Goal: Task Accomplishment & Management: Manage account settings

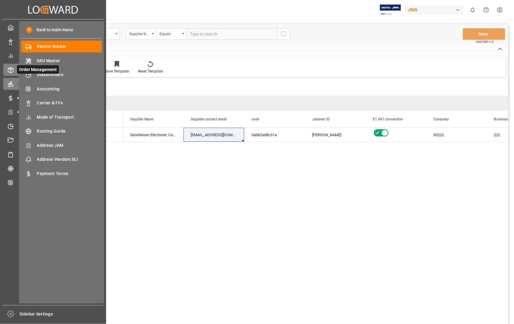
click at [10, 67] on icon at bounding box center [11, 70] width 6 height 6
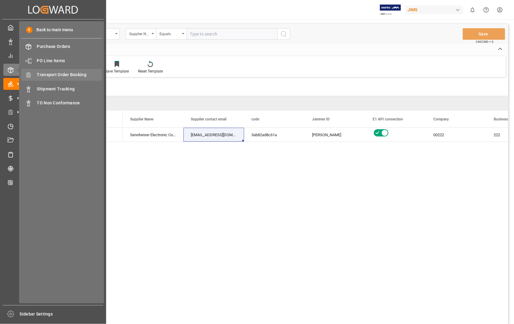
click at [68, 73] on span "Transport Order Booking" at bounding box center [69, 75] width 65 height 6
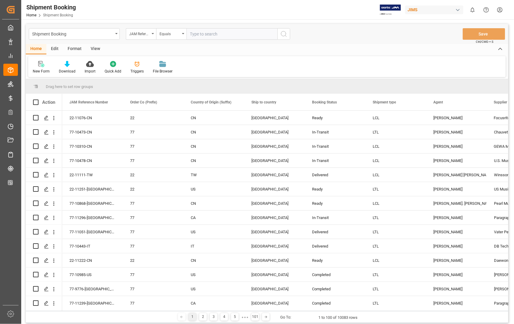
click at [215, 36] on input "text" at bounding box center [232, 34] width 91 height 12
paste input "22-11207-US"
type input "22-11207-US"
click at [284, 35] on icon "search button" at bounding box center [283, 33] width 7 height 7
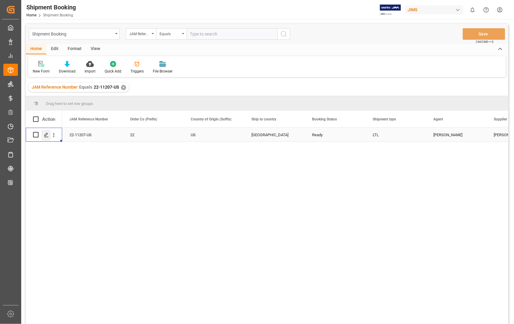
click at [47, 134] on icon "Press SPACE to select this row." at bounding box center [46, 135] width 5 height 5
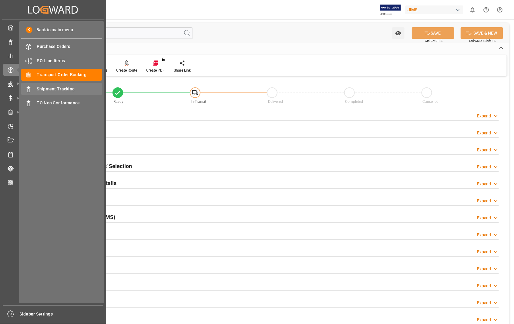
click at [64, 90] on span "Shipment Tracking" at bounding box center [69, 89] width 65 height 6
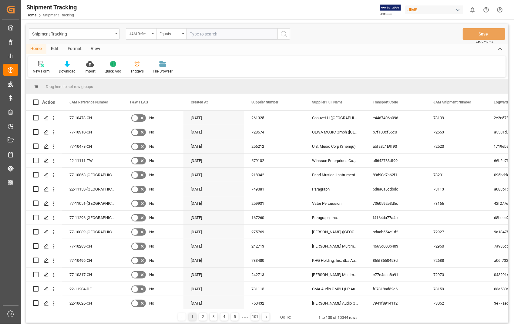
click at [227, 31] on input "text" at bounding box center [232, 34] width 91 height 12
type input "22-11207-US"
click at [285, 34] on icon "search button" at bounding box center [283, 33] width 7 height 7
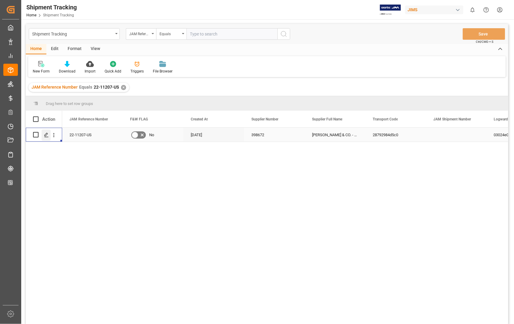
click at [45, 134] on icon "Press SPACE to select this row." at bounding box center [46, 135] width 5 height 5
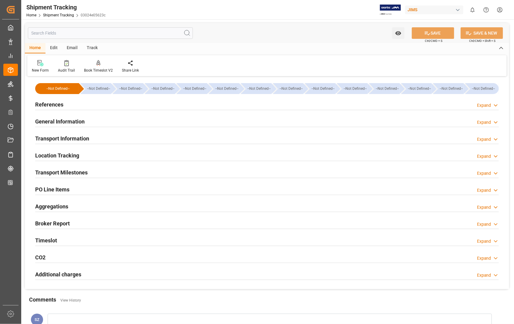
click at [68, 137] on h2 "Transport Information" at bounding box center [62, 138] width 54 height 8
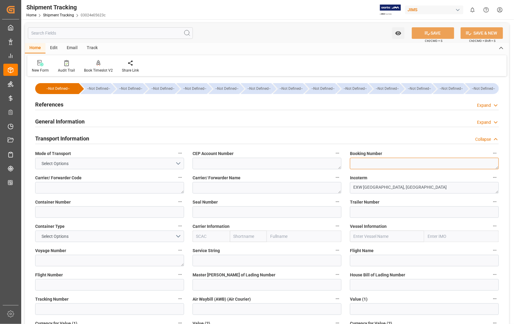
click at [356, 165] on textarea at bounding box center [424, 164] width 149 height 12
paste textarea "6910318590"
type textarea "6910318590"
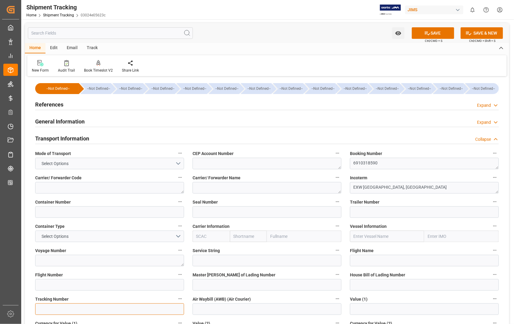
click at [85, 305] on input at bounding box center [109, 309] width 149 height 12
paste input "6910318590"
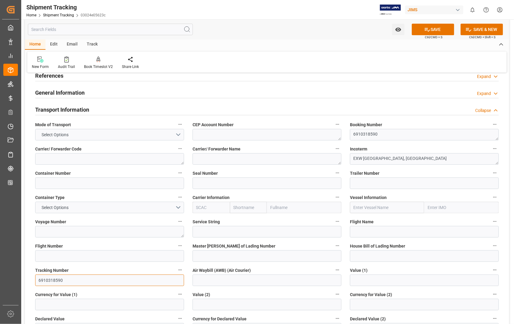
scroll to position [67, 0]
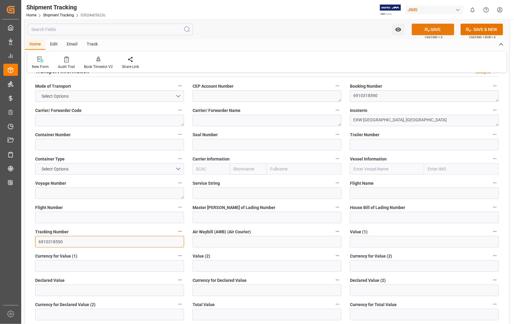
type input "6910318590"
click at [434, 32] on button "SAVE" at bounding box center [433, 30] width 42 height 12
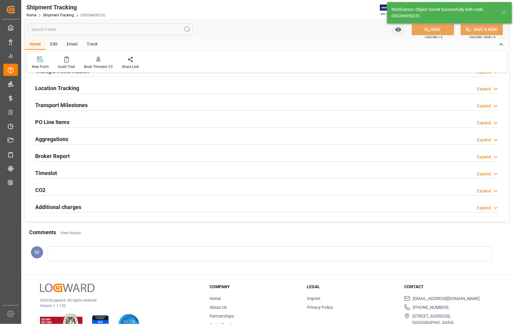
click at [70, 107] on h2 "Transport Milestones" at bounding box center [61, 105] width 52 height 8
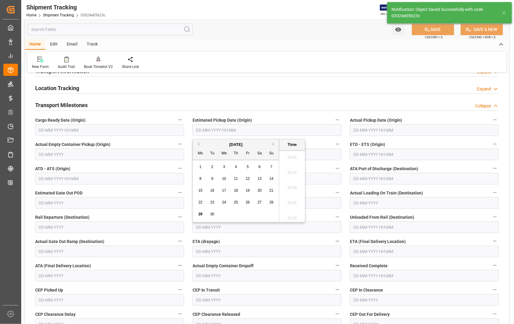
scroll to position [897, 0]
click at [253, 133] on input "text" at bounding box center [267, 130] width 149 height 12
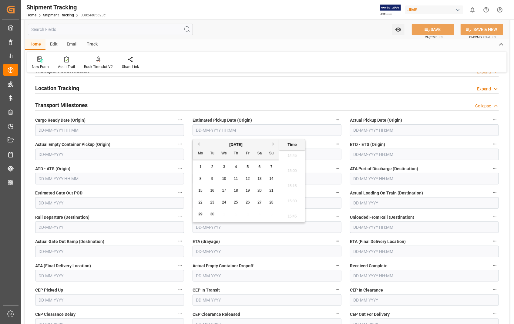
click at [249, 204] on span "26" at bounding box center [248, 202] width 4 height 4
type input "26-09-2025 00:00"
click at [450, 133] on input "text" at bounding box center [424, 130] width 149 height 12
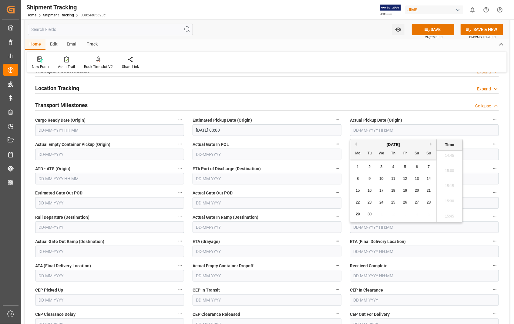
click at [405, 204] on span "26" at bounding box center [405, 202] width 4 height 4
type input "26-09-2025 00:00"
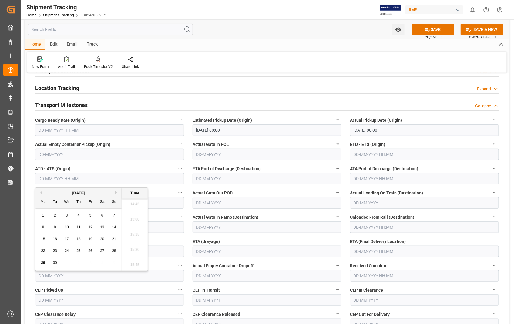
click at [110, 179] on input "text" at bounding box center [109, 179] width 149 height 12
click at [92, 253] on span "26" at bounding box center [90, 251] width 4 height 4
type input "26-09-2025 00:00"
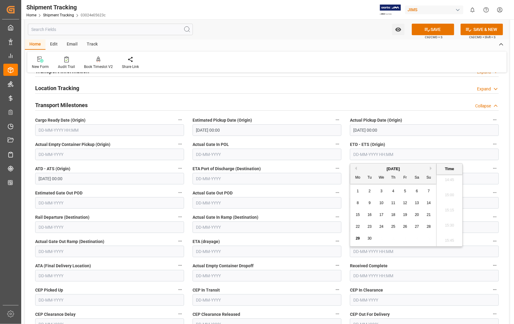
click at [454, 152] on input "text" at bounding box center [424, 155] width 149 height 12
click at [406, 226] on span "26" at bounding box center [405, 226] width 4 height 4
type input "26-09-2025 00:00"
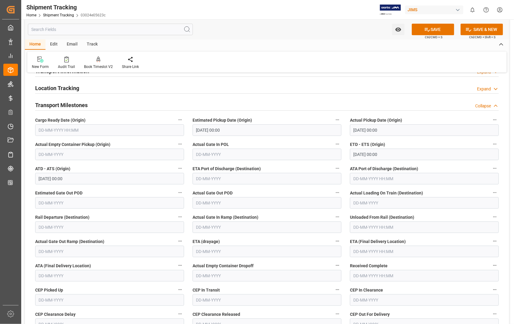
click at [295, 192] on label "Actual Gate Out POD" at bounding box center [267, 193] width 149 height 8
click at [334, 192] on button "Actual Gate Out POD" at bounding box center [338, 193] width 8 height 8
click at [429, 248] on div at bounding box center [257, 162] width 514 height 324
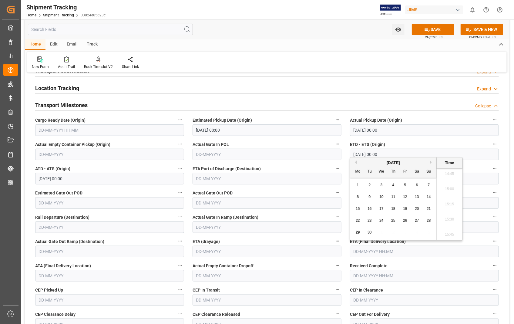
click at [420, 254] on input "text" at bounding box center [424, 252] width 149 height 12
click at [430, 162] on div "September 2025" at bounding box center [393, 163] width 86 height 6
click at [430, 162] on button "Next Month" at bounding box center [432, 162] width 4 height 4
click at [381, 185] on span "1" at bounding box center [382, 185] width 2 height 4
type input "01-10-2025 00:00"
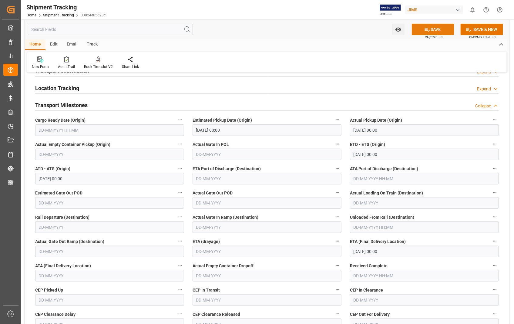
click at [432, 26] on button "SAVE" at bounding box center [433, 30] width 42 height 12
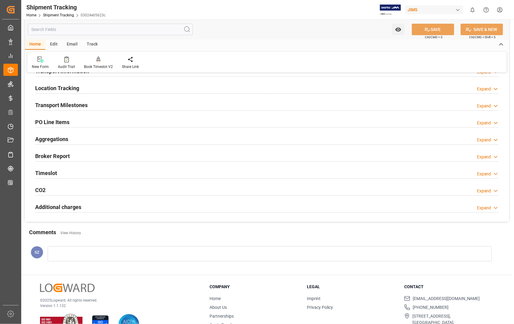
scroll to position [0, 0]
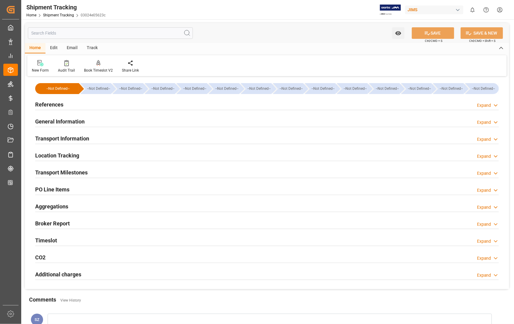
click at [55, 103] on h2 "References" at bounding box center [49, 104] width 28 height 8
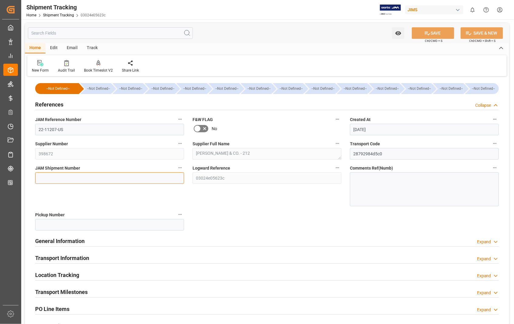
click at [70, 176] on input at bounding box center [109, 178] width 149 height 12
paste input "73232"
type input "73232"
click at [436, 32] on button "SAVE" at bounding box center [433, 33] width 42 height 12
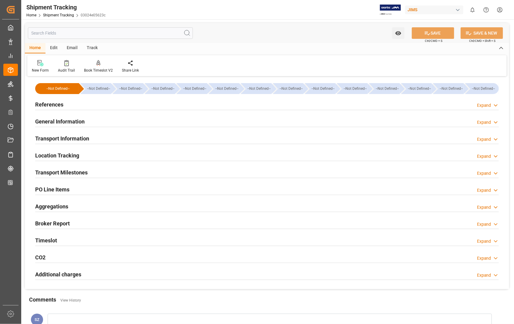
click at [72, 173] on h2 "Transport Milestones" at bounding box center [61, 172] width 52 height 8
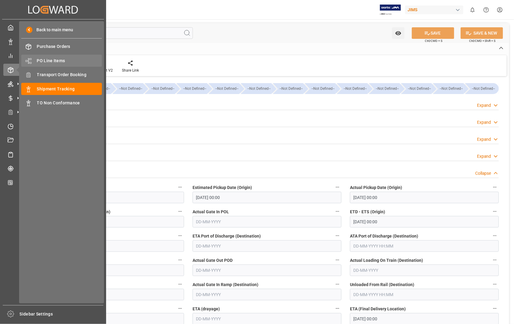
click at [58, 59] on span "PO Line Items" at bounding box center [69, 61] width 65 height 6
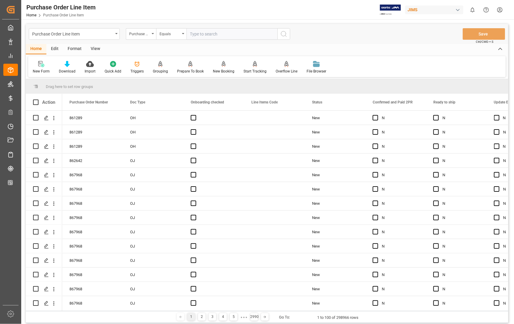
click at [219, 32] on input "text" at bounding box center [232, 34] width 91 height 12
type input "862642"
click at [283, 35] on icon "search button" at bounding box center [283, 33] width 7 height 7
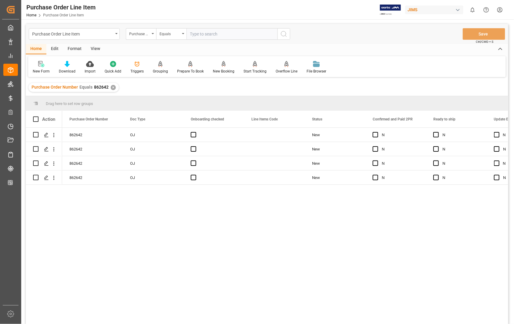
click at [95, 49] on div "View" at bounding box center [95, 49] width 19 height 10
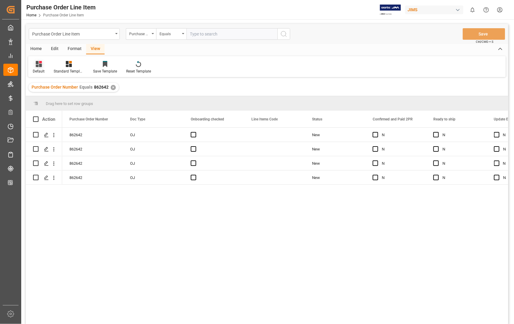
click at [40, 70] on div "Default" at bounding box center [39, 71] width 12 height 5
click at [52, 100] on div "Sophia setting." at bounding box center [62, 98] width 53 height 6
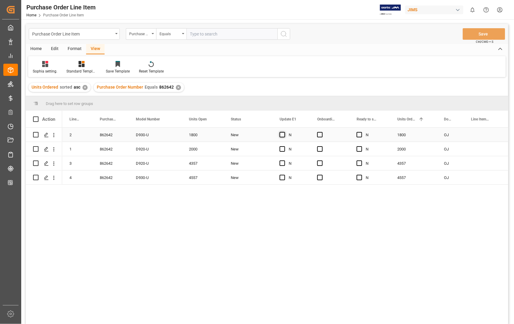
click at [282, 136] on span "Press SPACE to select this row." at bounding box center [282, 134] width 5 height 5
click at [284, 132] on input "Press SPACE to select this row." at bounding box center [284, 132] width 0 height 0
click at [321, 135] on span "Press SPACE to select this row." at bounding box center [319, 134] width 5 height 5
click at [322, 132] on input "Press SPACE to select this row." at bounding box center [322, 132] width 0 height 0
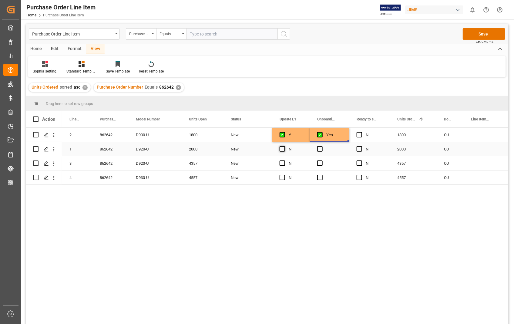
click at [282, 150] on span "Press SPACE to select this row." at bounding box center [282, 148] width 5 height 5
click at [284, 146] on input "Press SPACE to select this row." at bounding box center [284, 146] width 0 height 0
click at [320, 147] on span "Press SPACE to select this row." at bounding box center [319, 148] width 5 height 5
click at [322, 146] on input "Press SPACE to select this row." at bounding box center [322, 146] width 0 height 0
click at [487, 35] on button "Save" at bounding box center [484, 34] width 42 height 12
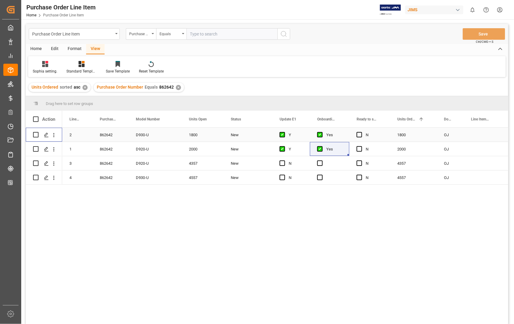
click at [35, 135] on input "Press Space to toggle row selection (unchecked)" at bounding box center [35, 134] width 5 height 5
checkbox input "true"
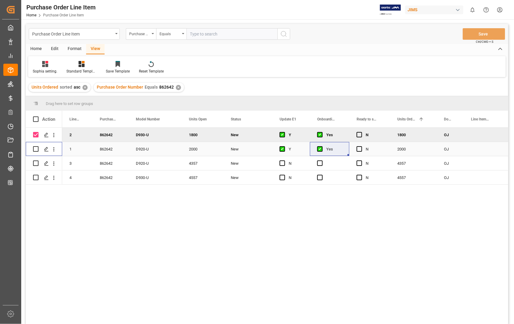
click at [34, 149] on input "Press Space to toggle row selection (unchecked)" at bounding box center [35, 148] width 5 height 5
checkbox input "true"
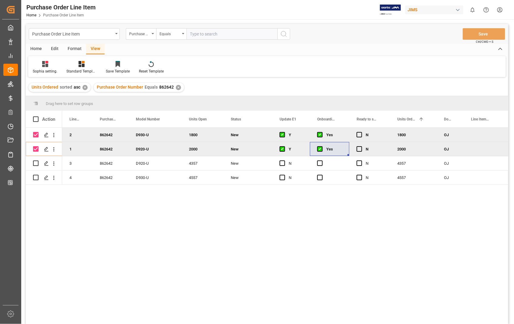
click at [36, 49] on div "Home" at bounding box center [36, 49] width 21 height 10
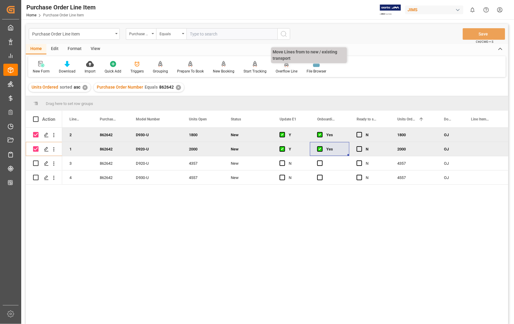
click at [284, 70] on div "Overflow Line" at bounding box center [287, 71] width 22 height 5
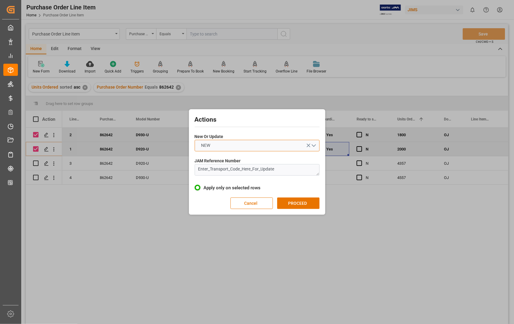
click at [315, 145] on button "NEW" at bounding box center [257, 146] width 125 height 12
click at [218, 160] on div "UPDATE" at bounding box center [257, 159] width 124 height 13
drag, startPoint x: 280, startPoint y: 170, endPoint x: 184, endPoint y: 170, distance: 96.8
click at [184, 170] on div "Actions New Or Update UPDATE JAM Reference Number Enter_Transport_Code_Here_For…" at bounding box center [257, 162] width 514 height 324
paste textarea "22-11207-US"
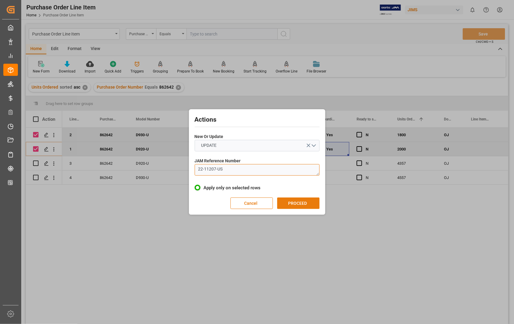
type textarea "22-11207-US"
click at [298, 204] on button "PROCEED" at bounding box center [298, 203] width 42 height 12
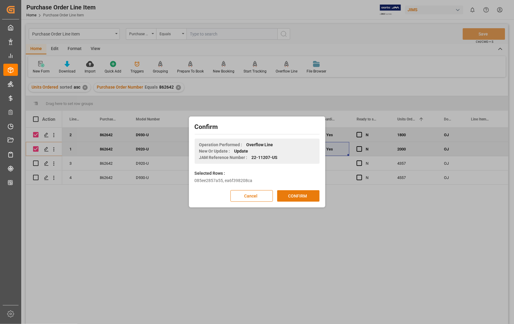
click at [300, 194] on button "CONFIRM" at bounding box center [298, 196] width 42 height 12
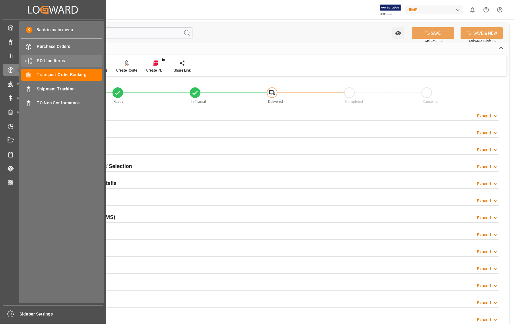
click at [54, 59] on span "PO Line Items" at bounding box center [69, 61] width 65 height 6
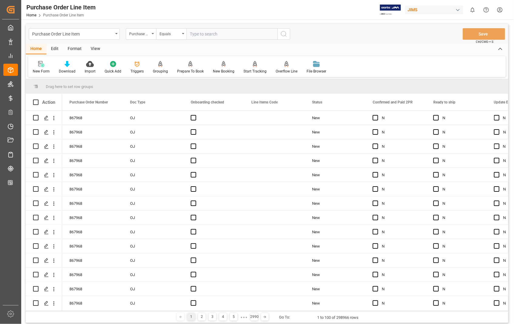
click at [216, 31] on input "text" at bounding box center [232, 34] width 91 height 12
type input "867968"
click at [285, 34] on icon "search button" at bounding box center [283, 33] width 7 height 7
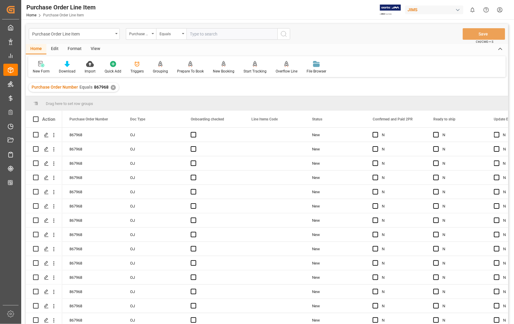
click at [93, 51] on div "View" at bounding box center [95, 49] width 19 height 10
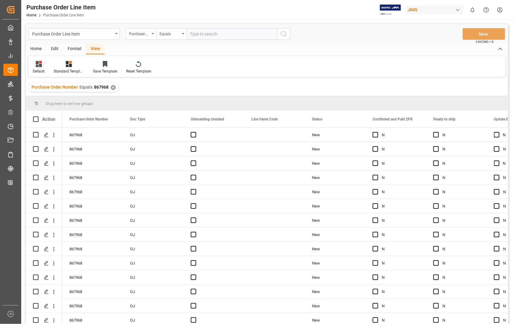
click at [37, 72] on div "Default" at bounding box center [39, 71] width 12 height 5
click at [46, 96] on div "Sophia setting." at bounding box center [62, 98] width 53 height 6
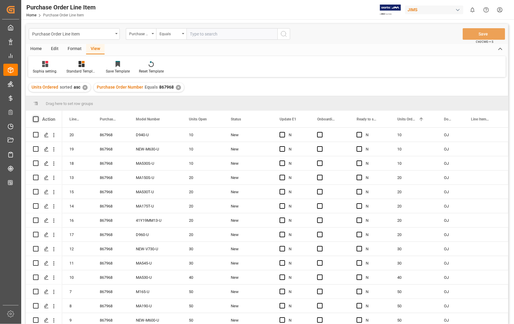
click at [34, 116] on span at bounding box center [35, 118] width 5 height 5
click at [38, 116] on input "checkbox" at bounding box center [38, 116] width 0 height 0
checkbox input "true"
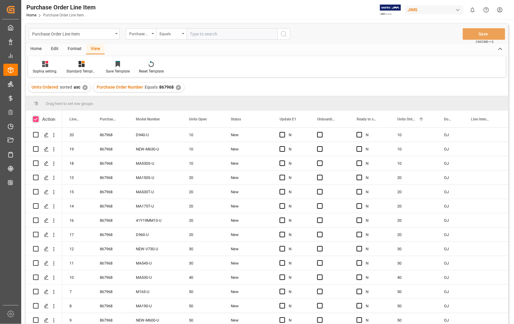
checkbox input "true"
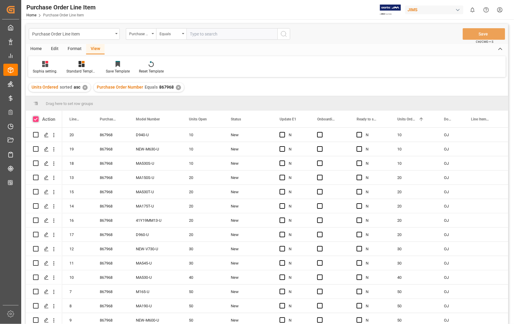
checkbox input "true"
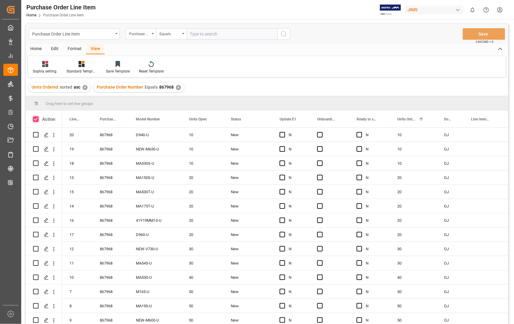
checkbox input "true"
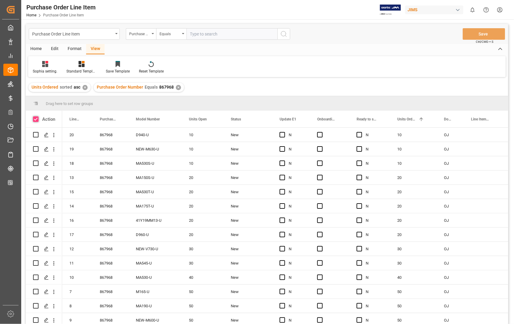
checkbox input "true"
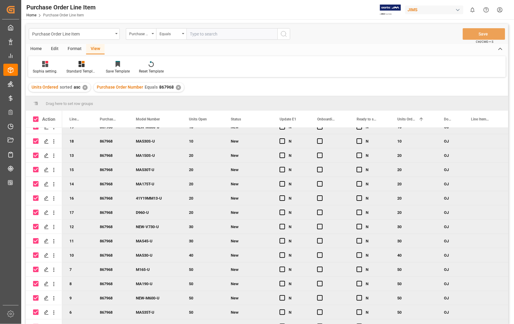
scroll to position [34, 0]
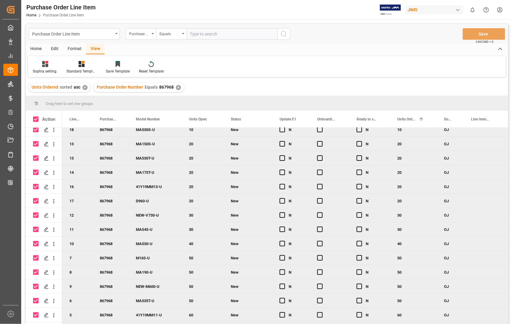
click at [35, 286] on input "Press Space to toggle row selection (checked)" at bounding box center [35, 286] width 5 height 5
checkbox input "false"
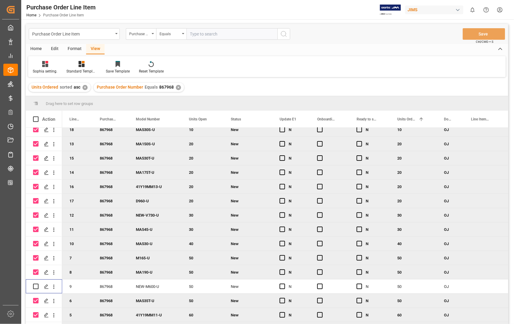
scroll to position [0, 0]
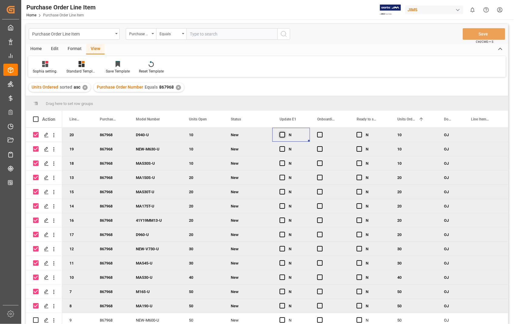
click at [281, 134] on span "Press SPACE to deselect this row." at bounding box center [282, 134] width 5 height 5
click at [284, 132] on input "Press SPACE to deselect this row." at bounding box center [284, 132] width 0 height 0
drag, startPoint x: 309, startPoint y: 141, endPoint x: 287, endPoint y: 301, distance: 161.1
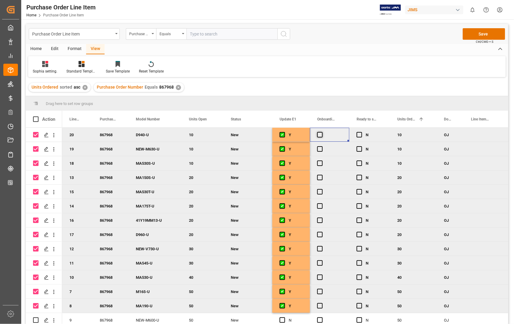
click at [321, 134] on span "Press SPACE to deselect this row." at bounding box center [319, 134] width 5 height 5
click at [322, 132] on input "Press SPACE to deselect this row." at bounding box center [322, 132] width 0 height 0
drag, startPoint x: 348, startPoint y: 140, endPoint x: 328, endPoint y: 305, distance: 166.2
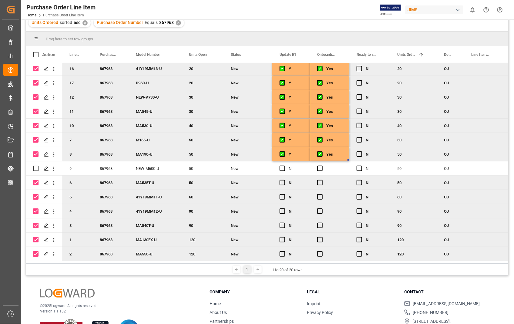
scroll to position [67, 0]
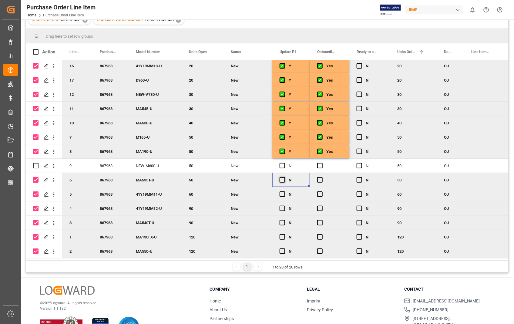
click at [282, 178] on span "Press SPACE to deselect this row." at bounding box center [282, 179] width 5 height 5
click at [284, 177] on input "Press SPACE to deselect this row." at bounding box center [284, 177] width 0 height 0
drag, startPoint x: 308, startPoint y: 183, endPoint x: 302, endPoint y: 253, distance: 70.3
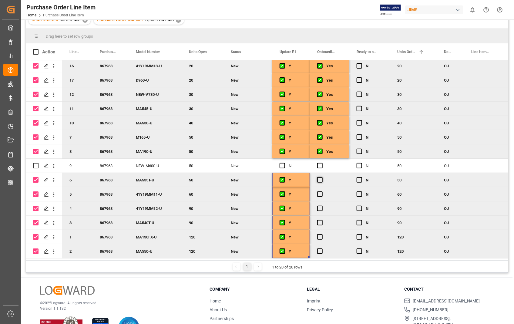
click at [320, 178] on span "Press SPACE to deselect this row." at bounding box center [319, 179] width 5 height 5
click at [322, 177] on input "Press SPACE to deselect this row." at bounding box center [322, 177] width 0 height 0
drag, startPoint x: 347, startPoint y: 184, endPoint x: 339, endPoint y: 247, distance: 63.9
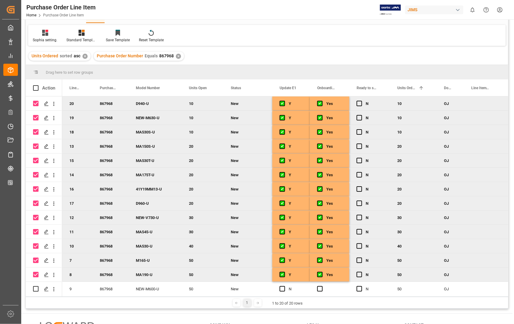
scroll to position [0, 0]
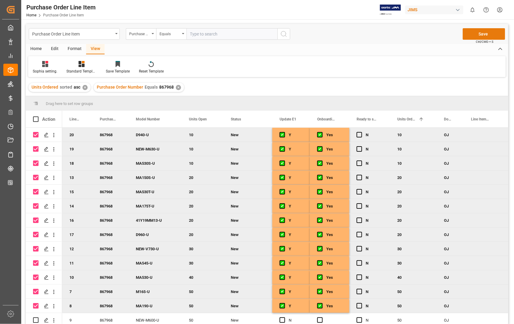
click at [488, 35] on button "Save" at bounding box center [484, 34] width 42 height 12
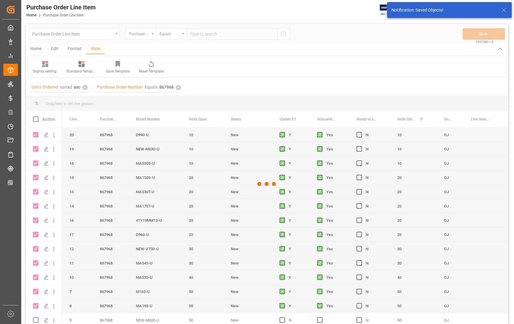
checkbox input "false"
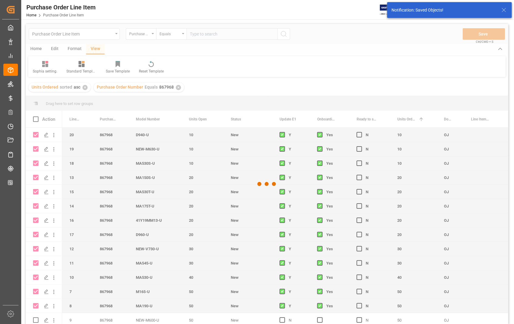
checkbox input "false"
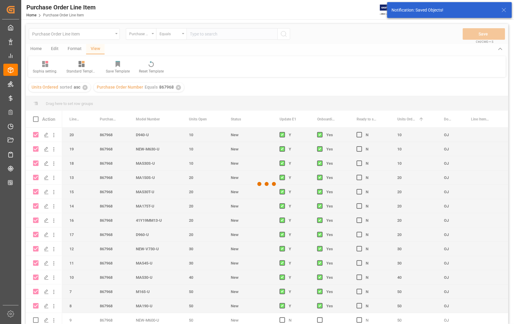
checkbox input "false"
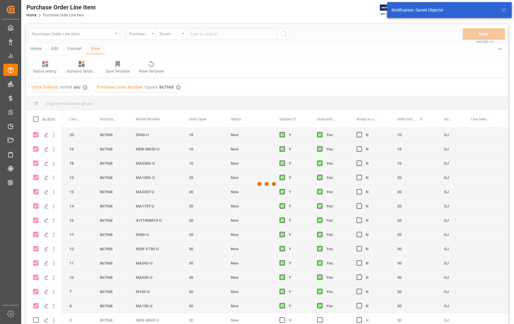
checkbox input "false"
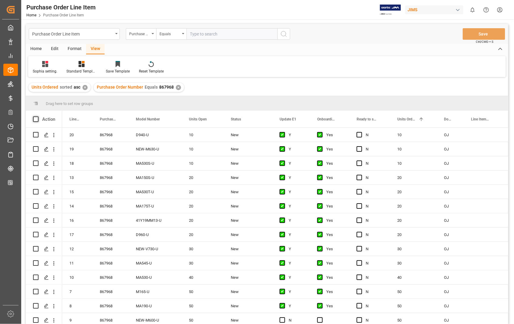
click at [35, 118] on span at bounding box center [35, 118] width 5 height 5
click at [38, 116] on input "checkbox" at bounding box center [38, 116] width 0 height 0
checkbox input "true"
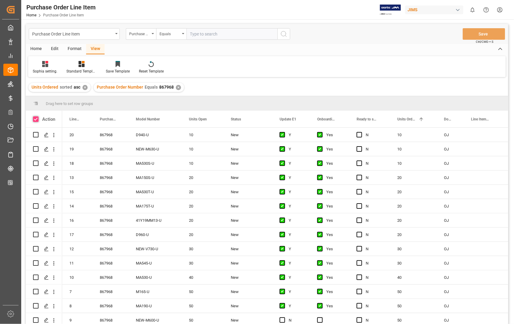
checkbox input "true"
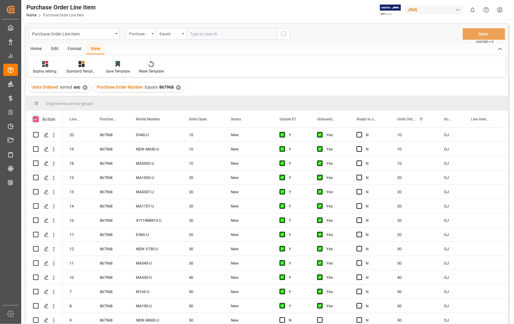
checkbox input "true"
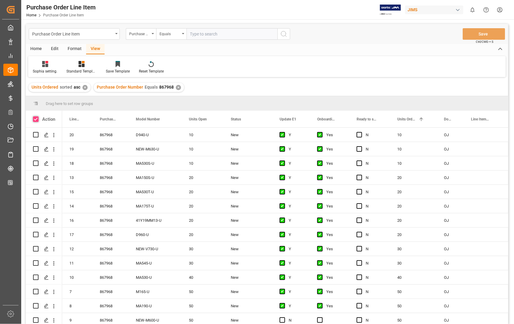
checkbox input "true"
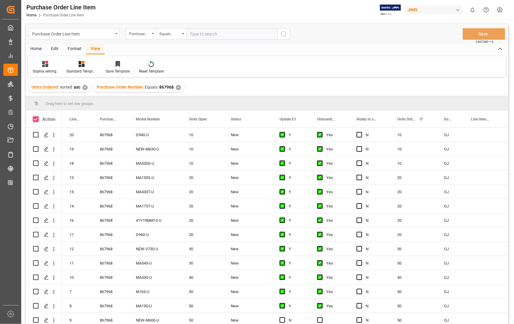
checkbox input "true"
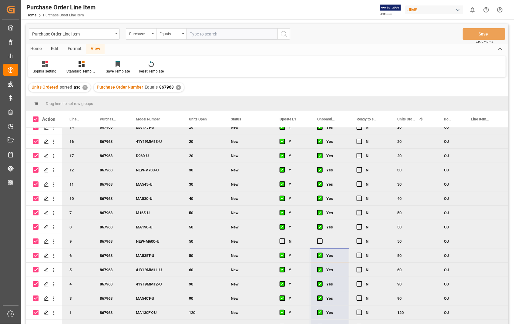
scroll to position [89, 0]
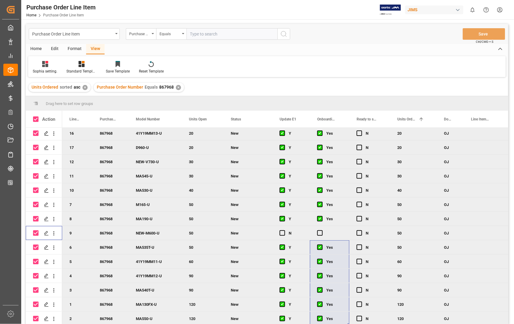
click at [37, 231] on input "Press Space to toggle row selection (checked)" at bounding box center [35, 232] width 5 height 5
checkbox input "false"
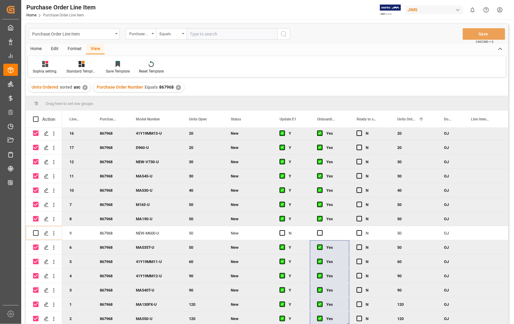
click at [33, 50] on div "Home" at bounding box center [36, 49] width 21 height 10
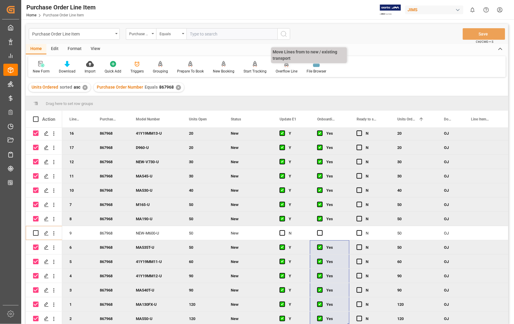
click at [282, 69] on div "Overflow Line" at bounding box center [287, 71] width 22 height 5
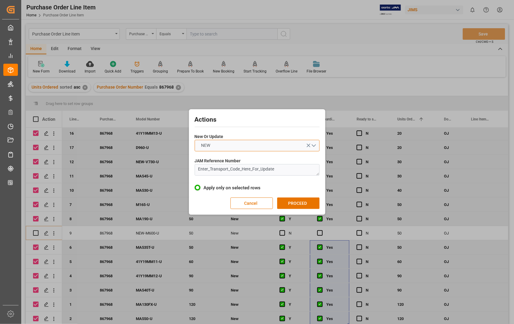
click at [315, 146] on button "NEW" at bounding box center [257, 146] width 125 height 12
click at [304, 153] on div "UPDATE" at bounding box center [257, 159] width 124 height 13
drag, startPoint x: 287, startPoint y: 172, endPoint x: 196, endPoint y: 168, distance: 91.1
click at [196, 168] on textarea "Enter_Transport_Code_Here_For_Update" at bounding box center [257, 170] width 125 height 12
paste textarea "22-11207-US"
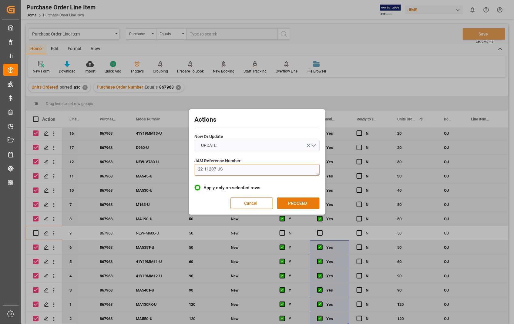
type textarea "22-11207-US"
click at [292, 203] on button "PROCEED" at bounding box center [298, 203] width 42 height 12
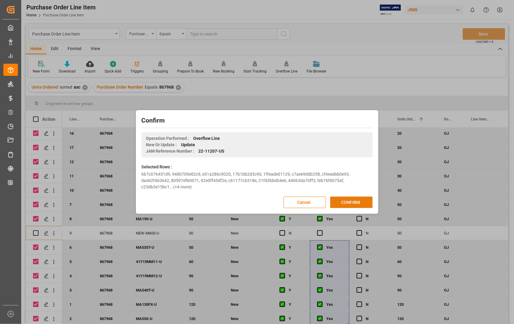
click at [348, 205] on button "CONFIRM" at bounding box center [351, 203] width 42 height 12
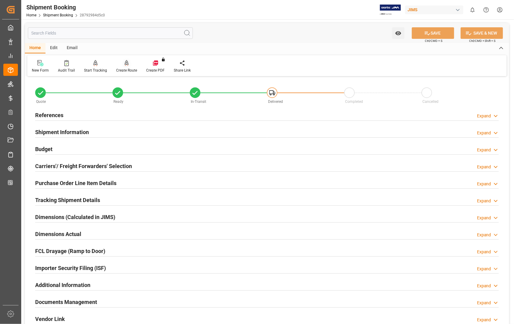
click at [126, 65] on icon at bounding box center [127, 63] width 4 height 6
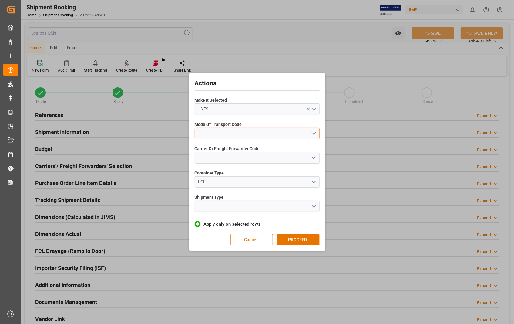
click at [314, 133] on button "open menu" at bounding box center [257, 134] width 125 height 12
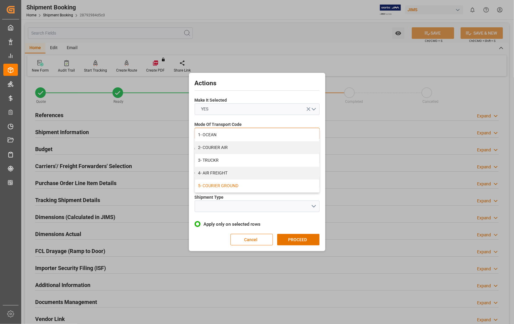
click at [244, 186] on div "5- COURIER GROUND" at bounding box center [257, 186] width 124 height 13
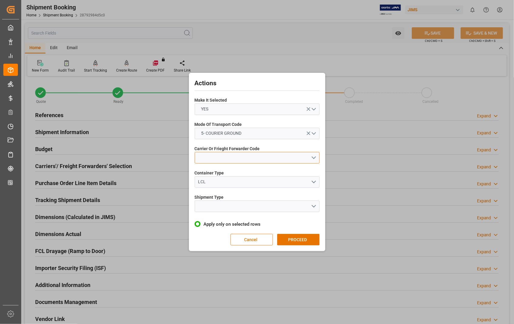
click at [293, 158] on button "open menu" at bounding box center [257, 158] width 125 height 12
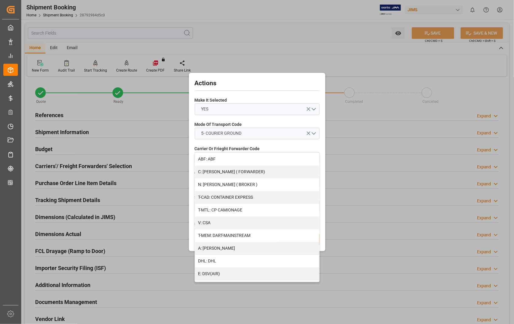
click at [284, 146] on label "Carrier Or Frieght Forwarder Code" at bounding box center [257, 149] width 125 height 6
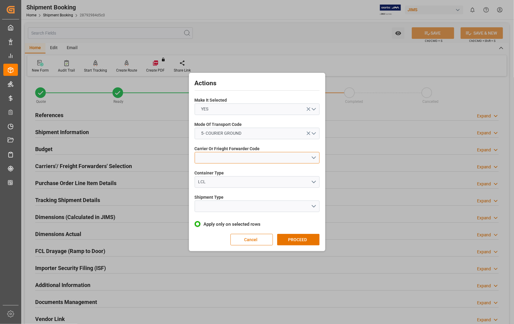
click at [313, 158] on button "open menu" at bounding box center [257, 158] width 125 height 12
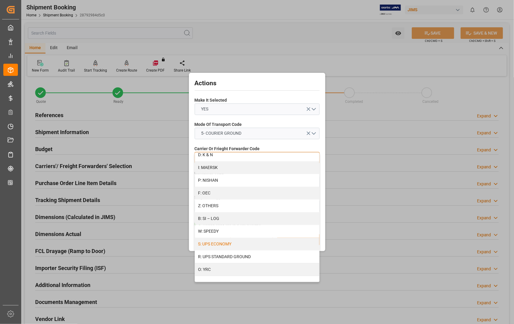
scroll to position [108, 0]
click at [243, 243] on div "U: FEDEX GROUND" at bounding box center [257, 242] width 124 height 13
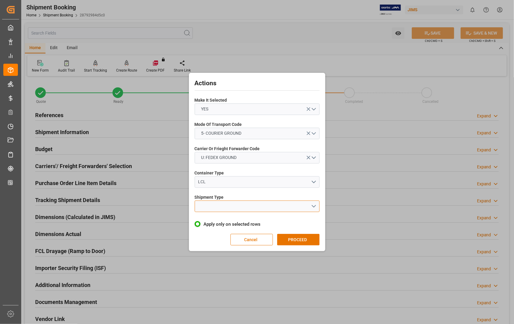
click at [313, 203] on button "open menu" at bounding box center [257, 207] width 125 height 12
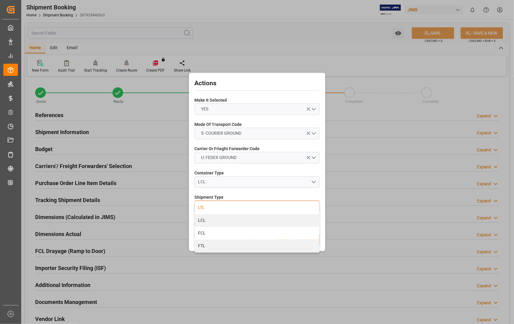
click at [200, 206] on div "LTL" at bounding box center [257, 207] width 124 height 13
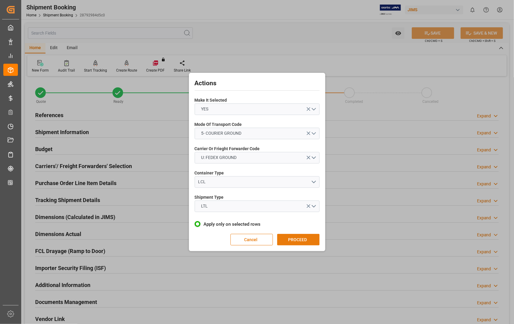
click at [295, 237] on button "PROCEED" at bounding box center [298, 240] width 42 height 12
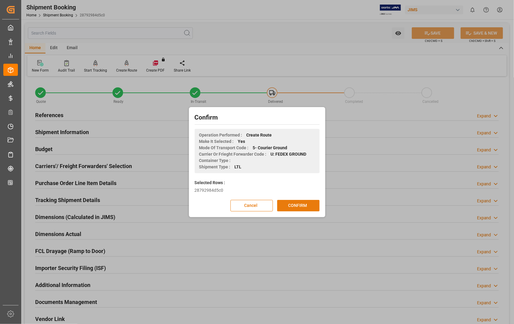
click at [295, 207] on button "CONFIRM" at bounding box center [298, 206] width 42 height 12
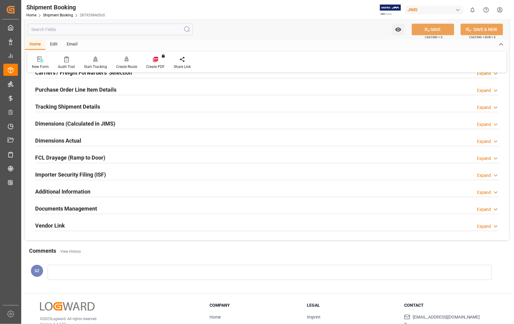
scroll to position [101, 0]
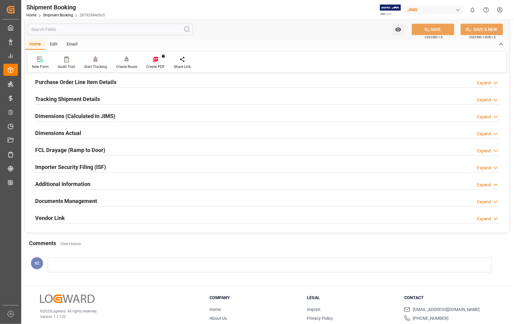
click at [84, 202] on h2 "Documents Management" at bounding box center [66, 201] width 62 height 8
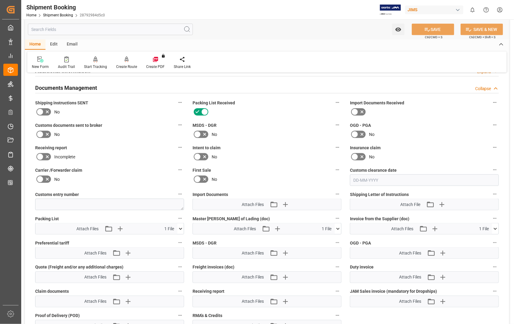
scroll to position [236, 0]
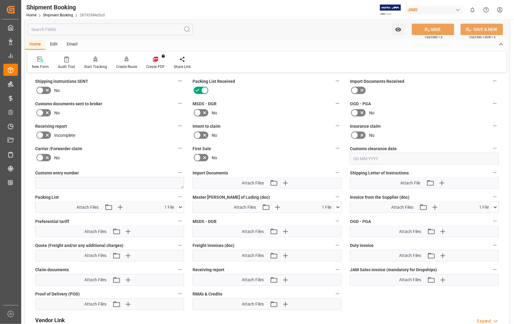
click at [495, 205] on icon at bounding box center [495, 207] width 6 height 6
click at [486, 218] on icon at bounding box center [486, 218] width 6 height 6
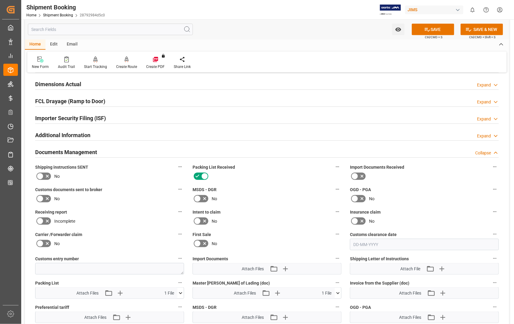
scroll to position [135, 0]
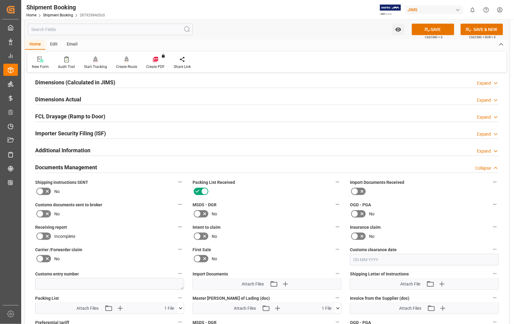
click at [67, 98] on h2 "Dimensions Actual" at bounding box center [58, 99] width 46 height 8
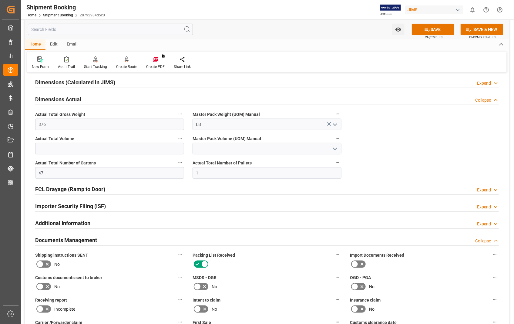
click at [68, 97] on h2 "Dimensions Actual" at bounding box center [58, 99] width 46 height 8
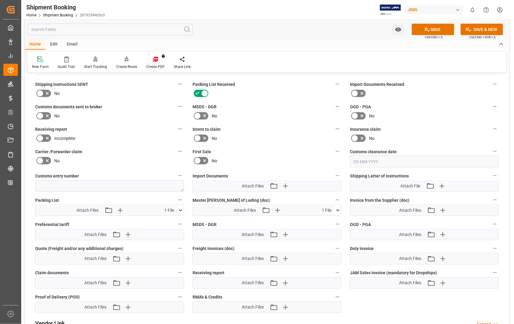
scroll to position [269, 0]
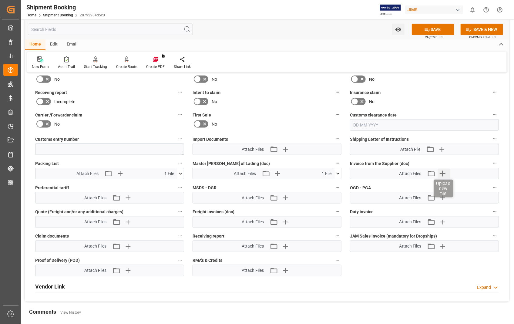
click at [445, 173] on icon "button" at bounding box center [443, 174] width 10 height 10
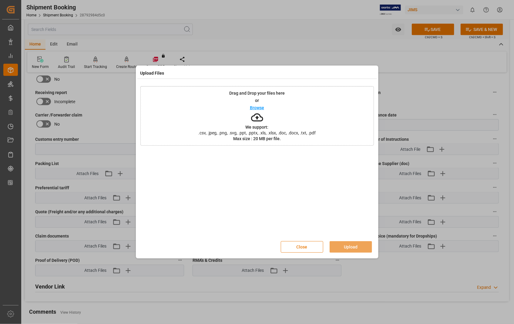
click at [303, 249] on button "Close" at bounding box center [302, 247] width 42 height 12
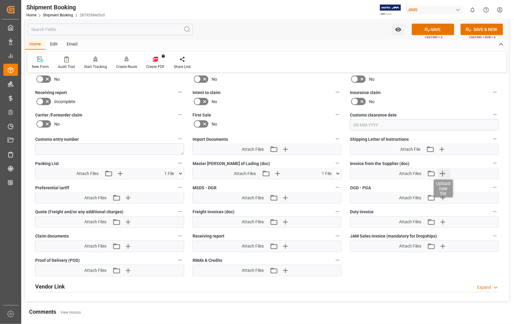
click at [443, 173] on icon "button" at bounding box center [443, 174] width 6 height 6
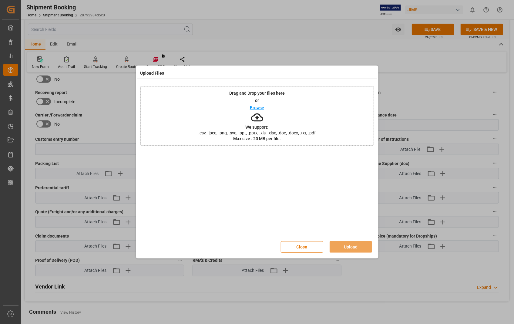
click at [260, 107] on p "Browse" at bounding box center [257, 108] width 14 height 4
click at [351, 245] on button "Upload" at bounding box center [351, 247] width 42 height 12
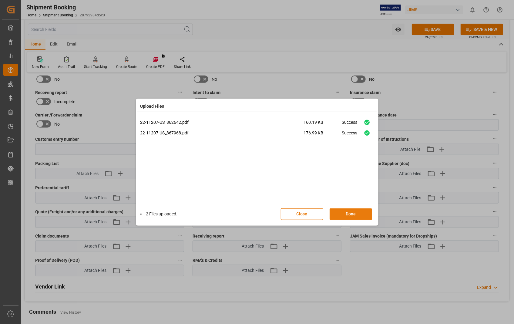
click at [347, 213] on button "Done" at bounding box center [351, 214] width 42 height 12
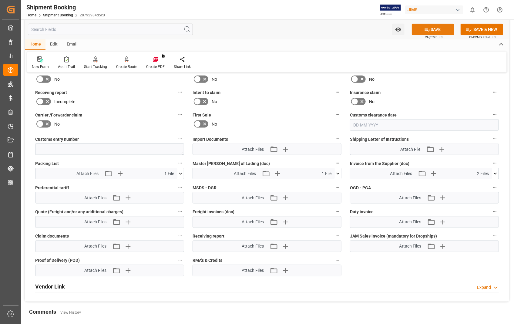
click at [437, 28] on button "SAVE" at bounding box center [433, 30] width 42 height 12
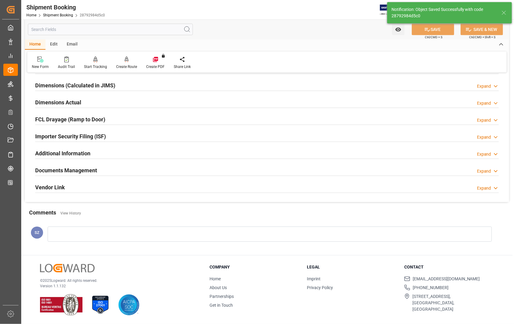
scroll to position [132, 0]
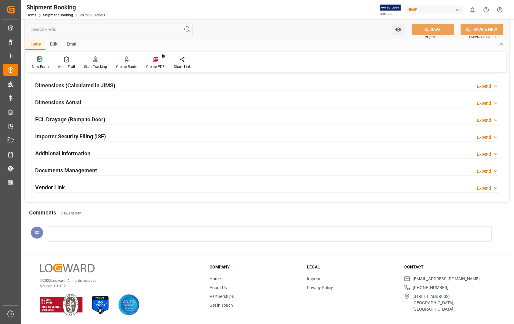
click at [87, 171] on h2 "Documents Management" at bounding box center [66, 170] width 62 height 8
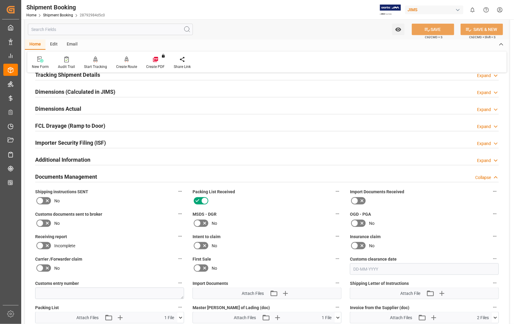
scroll to position [101, 0]
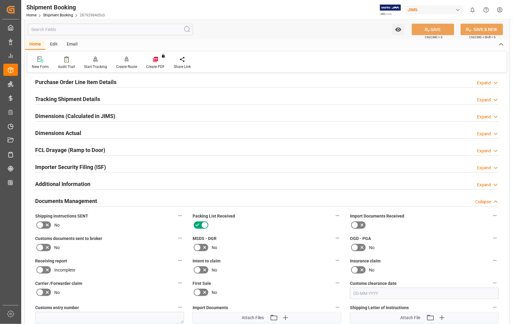
click at [90, 198] on h2 "Documents Management" at bounding box center [66, 201] width 62 height 8
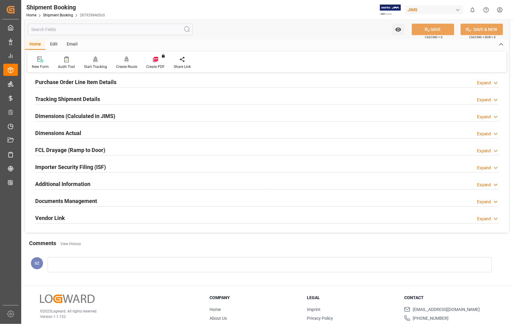
click at [80, 132] on h2 "Dimensions Actual" at bounding box center [58, 133] width 46 height 8
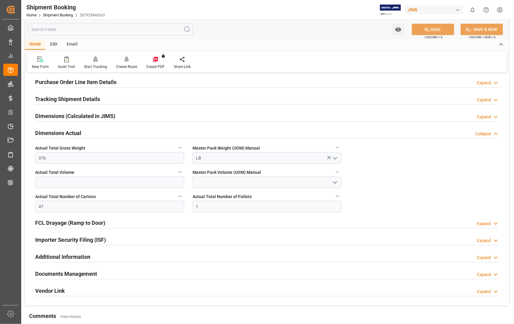
click at [80, 132] on h2 "Dimensions Actual" at bounding box center [58, 133] width 46 height 8
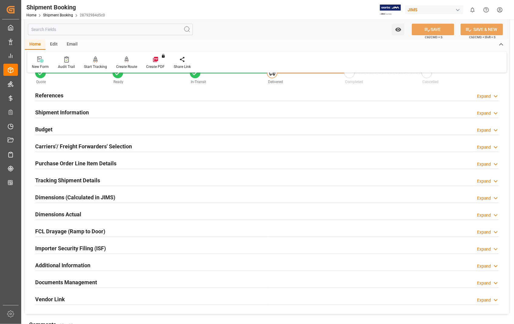
scroll to position [0, 0]
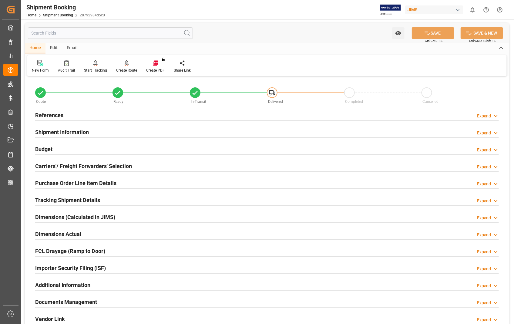
click at [79, 185] on h2 "Purchase Order Line Item Details" at bounding box center [75, 183] width 81 height 8
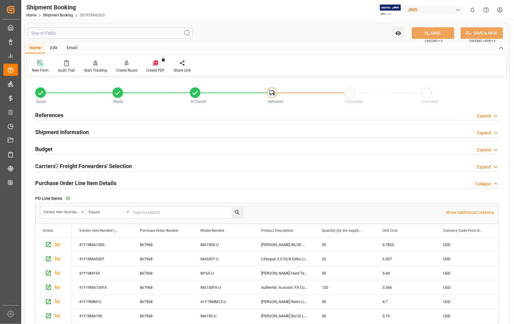
click at [71, 181] on h2 "Purchase Order Line Item Details" at bounding box center [75, 183] width 81 height 8
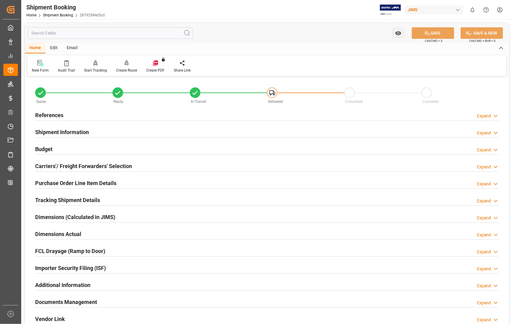
click at [80, 165] on h2 "Carriers'/ Freight Forwarders' Selection" at bounding box center [83, 166] width 97 height 8
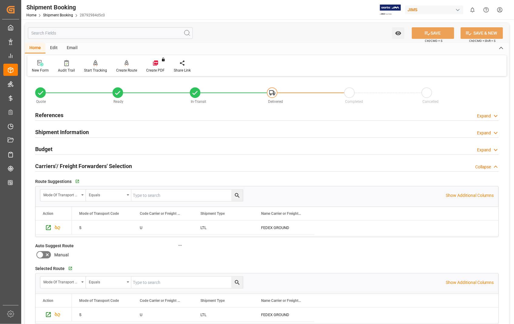
click at [80, 165] on h2 "Carriers'/ Freight Forwarders' Selection" at bounding box center [83, 166] width 97 height 8
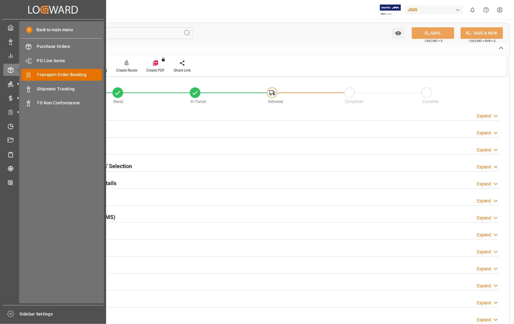
click at [65, 75] on span "Transport Order Booking" at bounding box center [69, 75] width 65 height 6
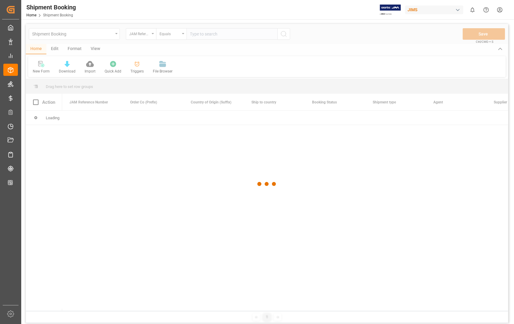
click at [213, 34] on div at bounding box center [267, 184] width 483 height 320
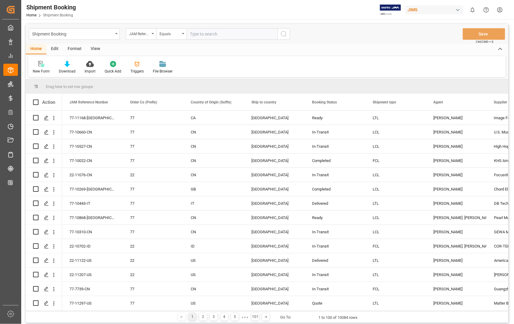
click at [203, 31] on input "text" at bounding box center [232, 34] width 91 height 12
paste input "22-11175-US"
type input "22-11175-US"
click at [283, 36] on icon "search button" at bounding box center [283, 33] width 7 height 7
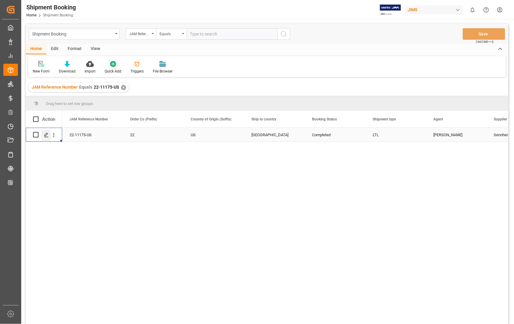
click at [47, 134] on icon "Press SPACE to select this row." at bounding box center [46, 135] width 5 height 5
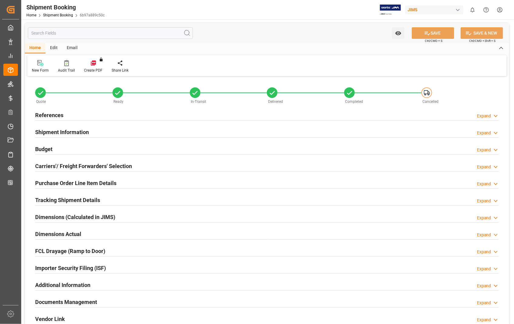
type input "0"
click at [76, 234] on h2 "Dimensions Actual" at bounding box center [58, 234] width 46 height 8
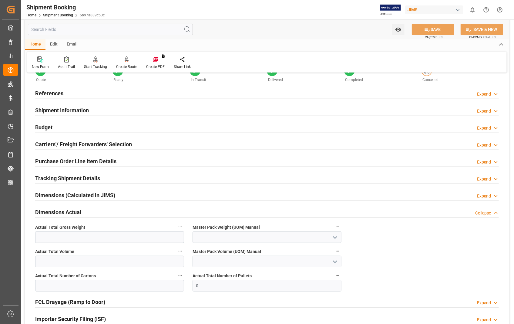
scroll to position [34, 0]
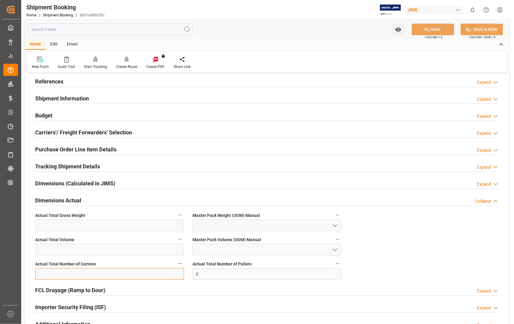
click at [99, 277] on input "text" at bounding box center [109, 274] width 149 height 12
type input "11"
click at [445, 30] on button "SAVE" at bounding box center [433, 30] width 42 height 12
